Goal: Task Accomplishment & Management: Use online tool/utility

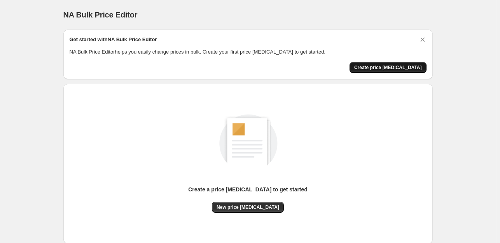
click at [415, 65] on span "Create price [MEDICAL_DATA]" at bounding box center [388, 68] width 68 height 6
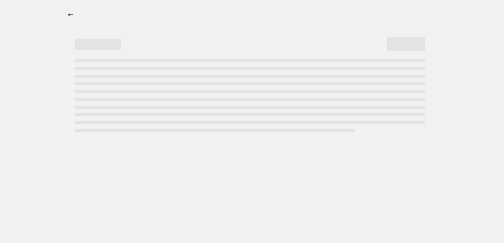
select select "percentage"
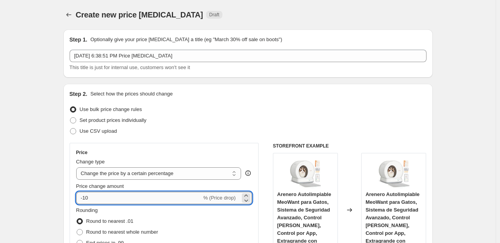
click at [155, 198] on input "-10" at bounding box center [139, 198] width 126 height 12
type input "-1"
type input "-35"
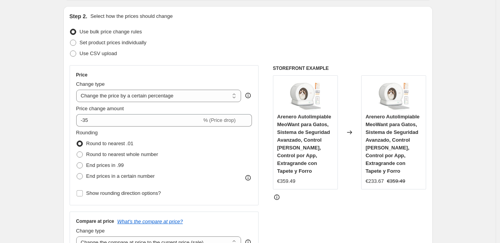
scroll to position [79, 0]
click at [109, 167] on span "End prices in .99" at bounding box center [105, 165] width 38 height 6
click at [77, 162] on input "End prices in .99" at bounding box center [77, 162] width 0 height 0
radio input "true"
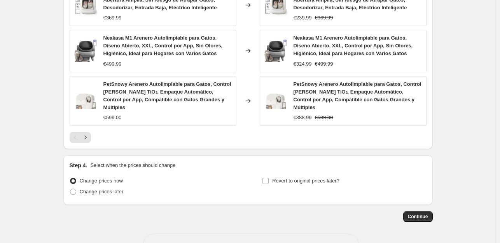
scroll to position [585, 0]
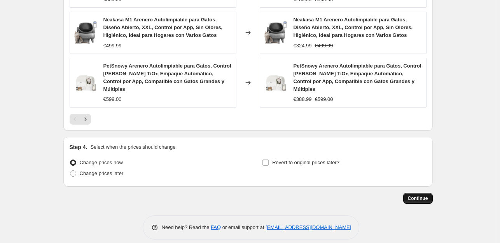
click at [418, 196] on span "Continue" at bounding box center [418, 199] width 20 height 6
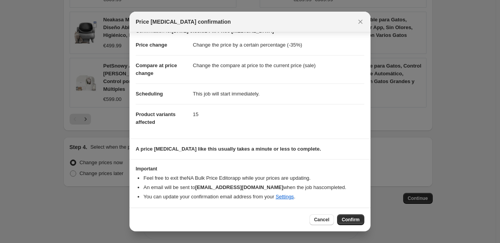
scroll to position [12, 0]
click at [341, 215] on button "Confirm" at bounding box center [350, 220] width 27 height 11
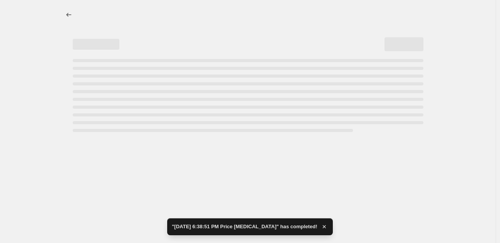
select select "percentage"
